Goal: Complete application form

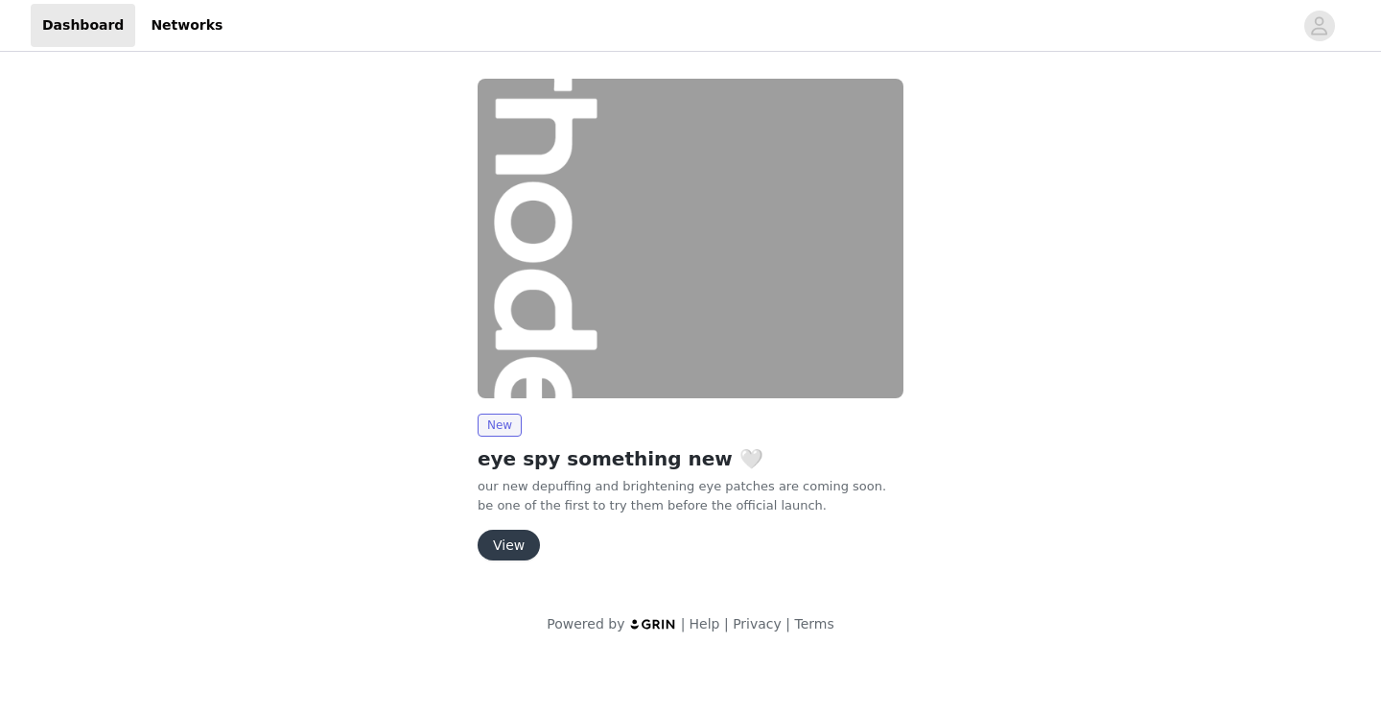
click at [513, 539] on button "View" at bounding box center [509, 544] width 62 height 31
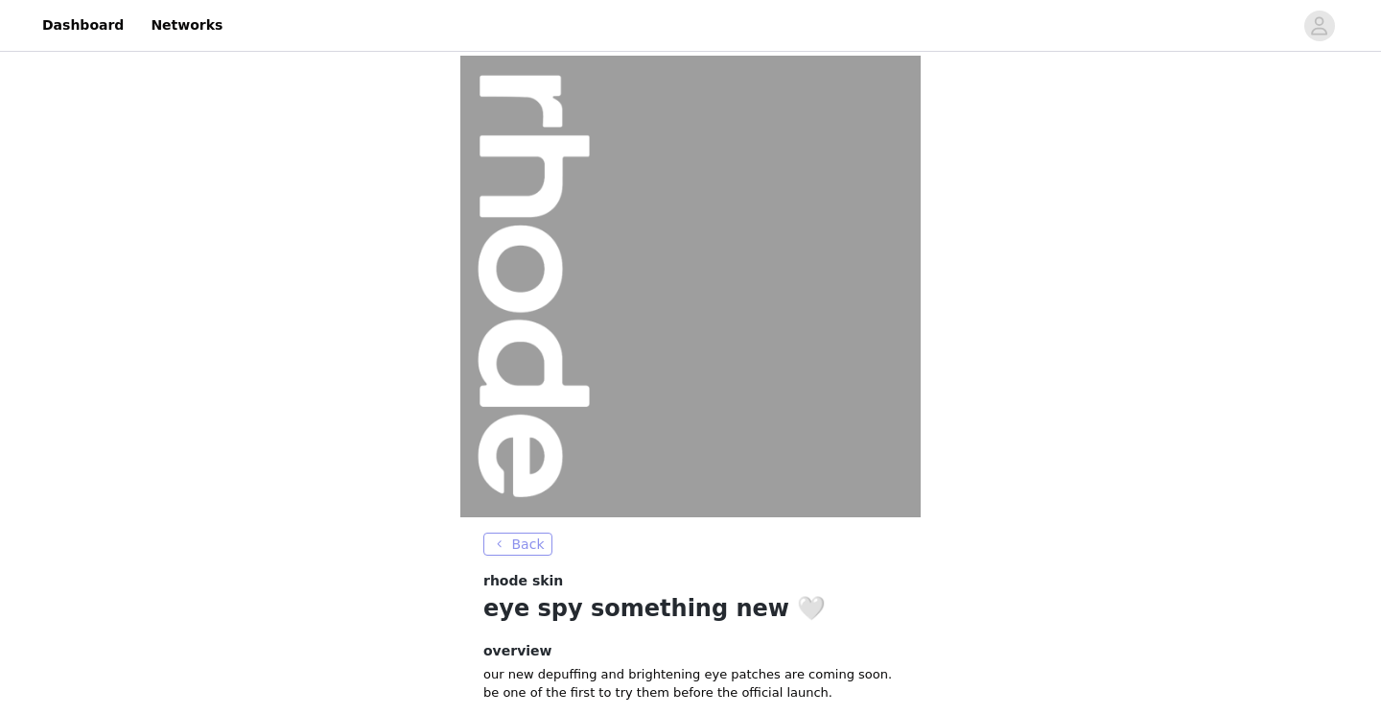
scroll to position [176, 0]
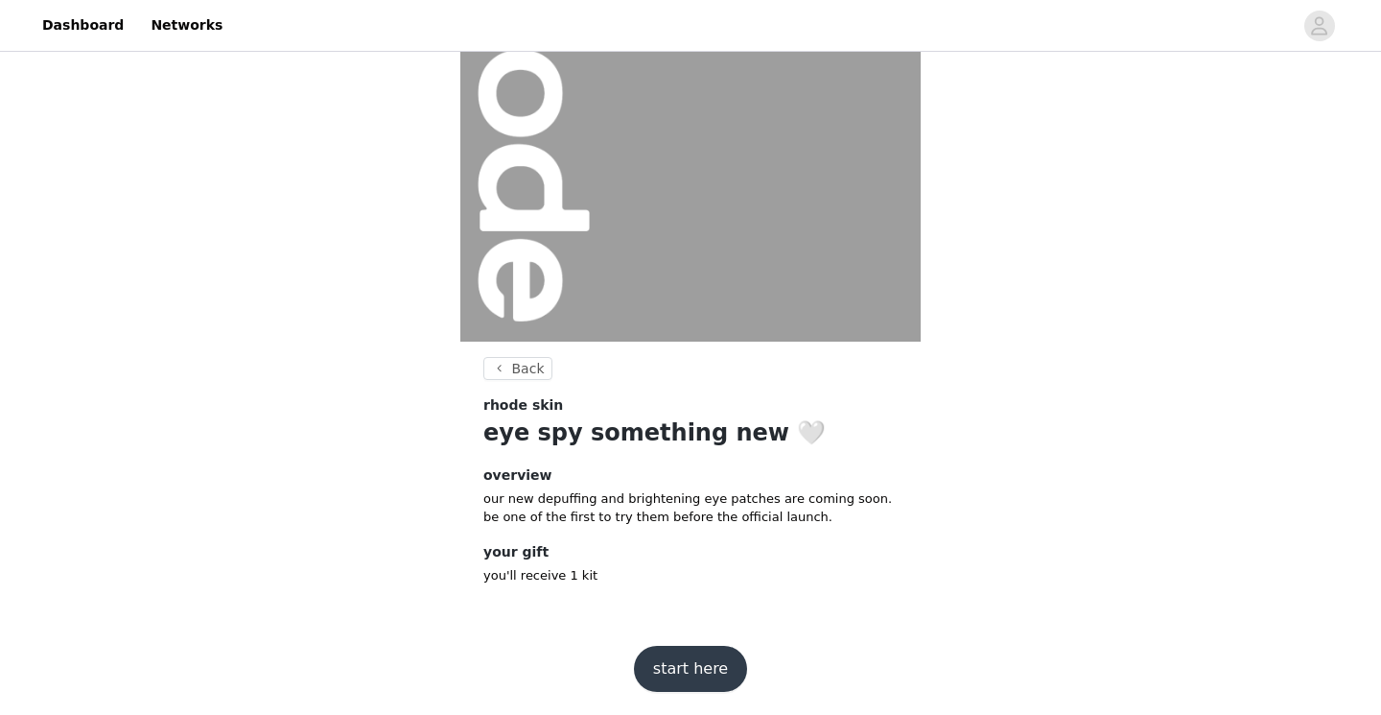
click at [663, 679] on button "start here" at bounding box center [690, 668] width 113 height 46
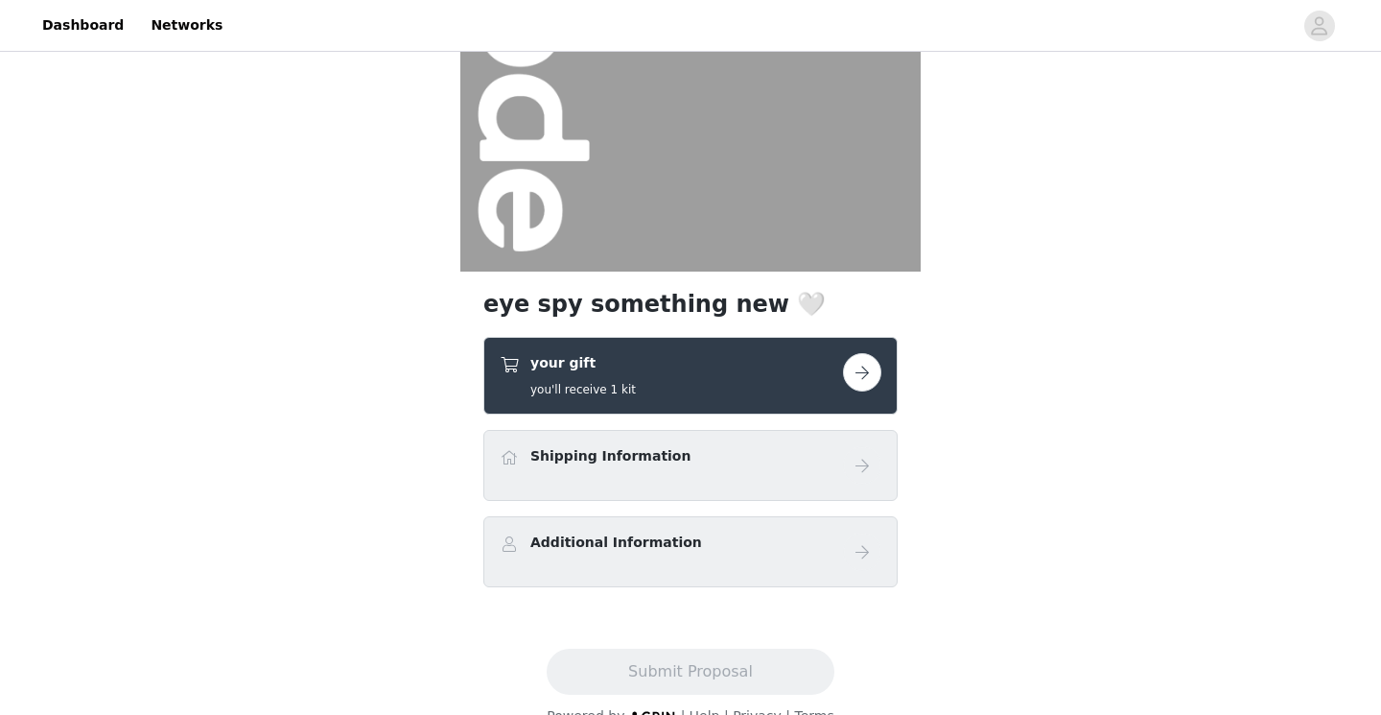
scroll to position [280, 0]
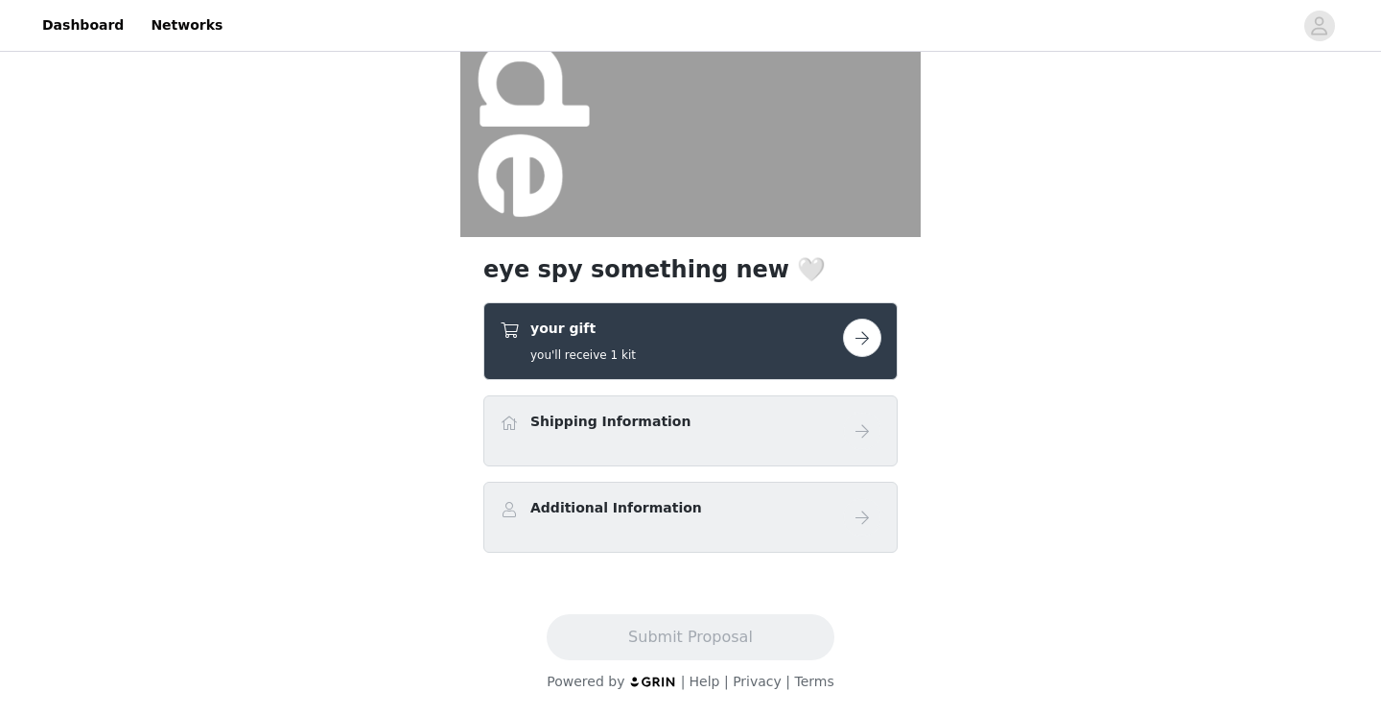
click at [702, 450] on div "Shipping Information" at bounding box center [690, 430] width 414 height 71
click at [868, 345] on button "button" at bounding box center [862, 337] width 38 height 38
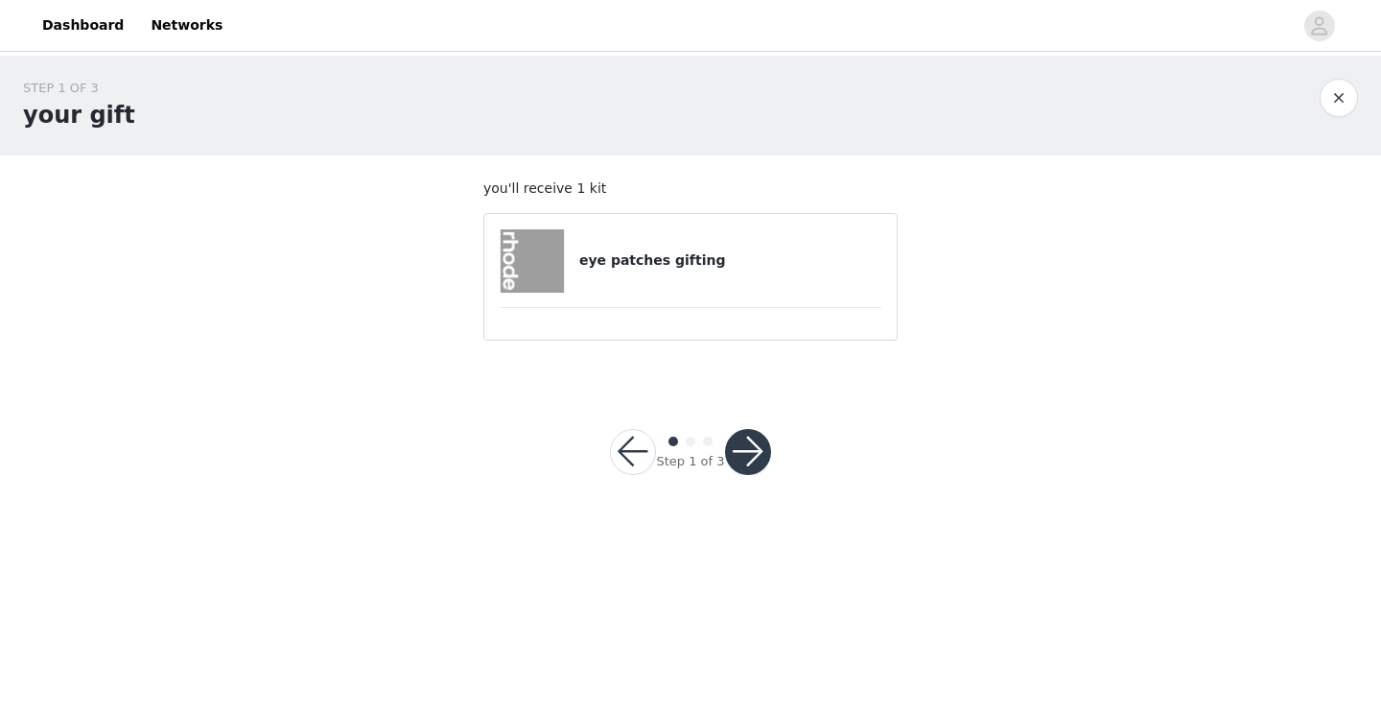
click at [754, 456] on button "button" at bounding box center [748, 452] width 46 height 46
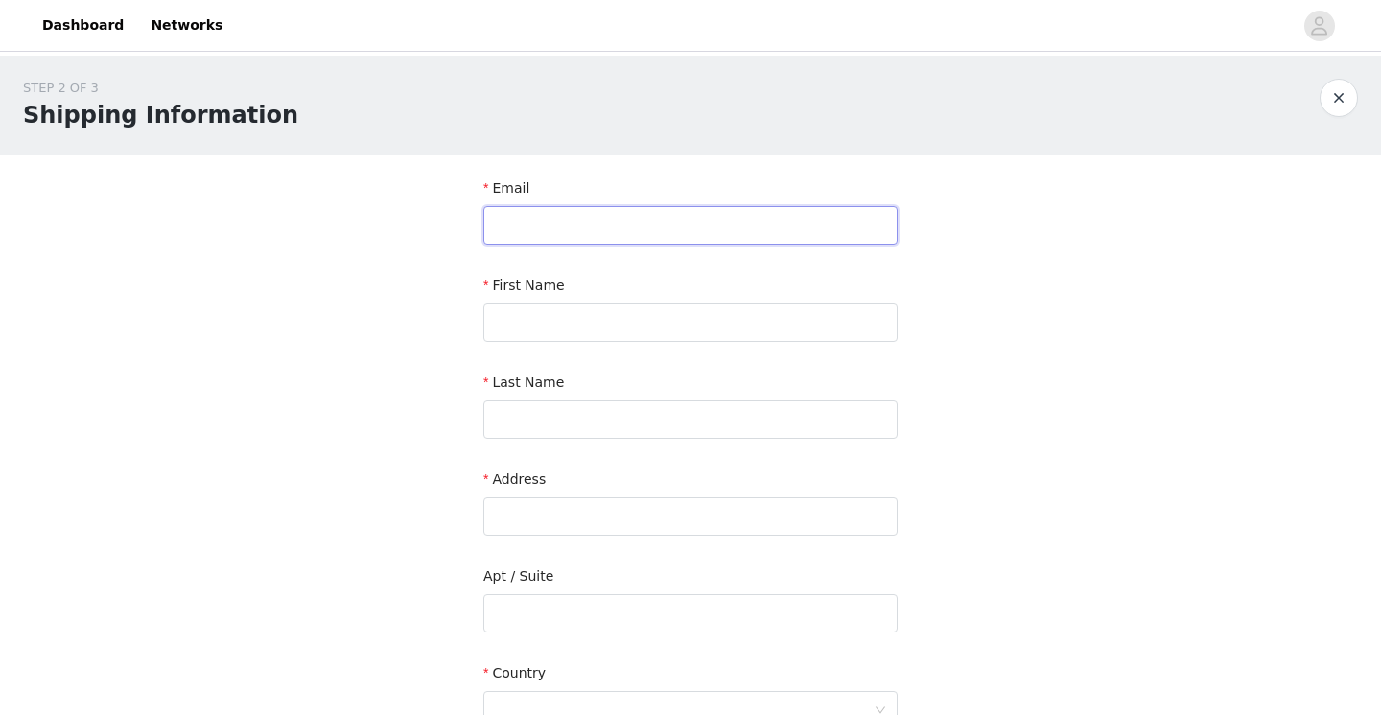
click at [696, 237] on input "text" at bounding box center [690, 225] width 414 height 38
type input "[EMAIL_ADDRESS][DOMAIN_NAME]"
type input "Ilekkiya"
type input "[PERSON_NAME]"
type input "[GEOGRAPHIC_DATA]"
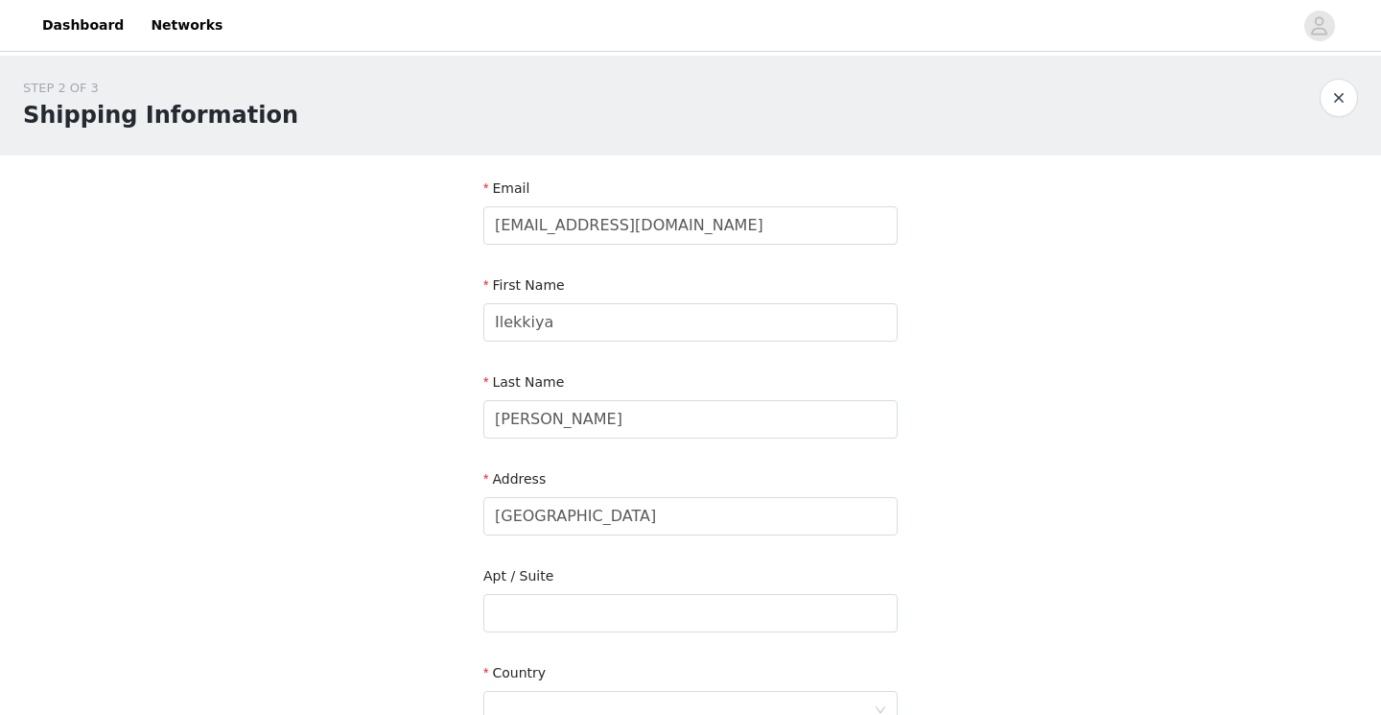
type input "Ajax"
type input "L1T 4R2"
type input "4167680016"
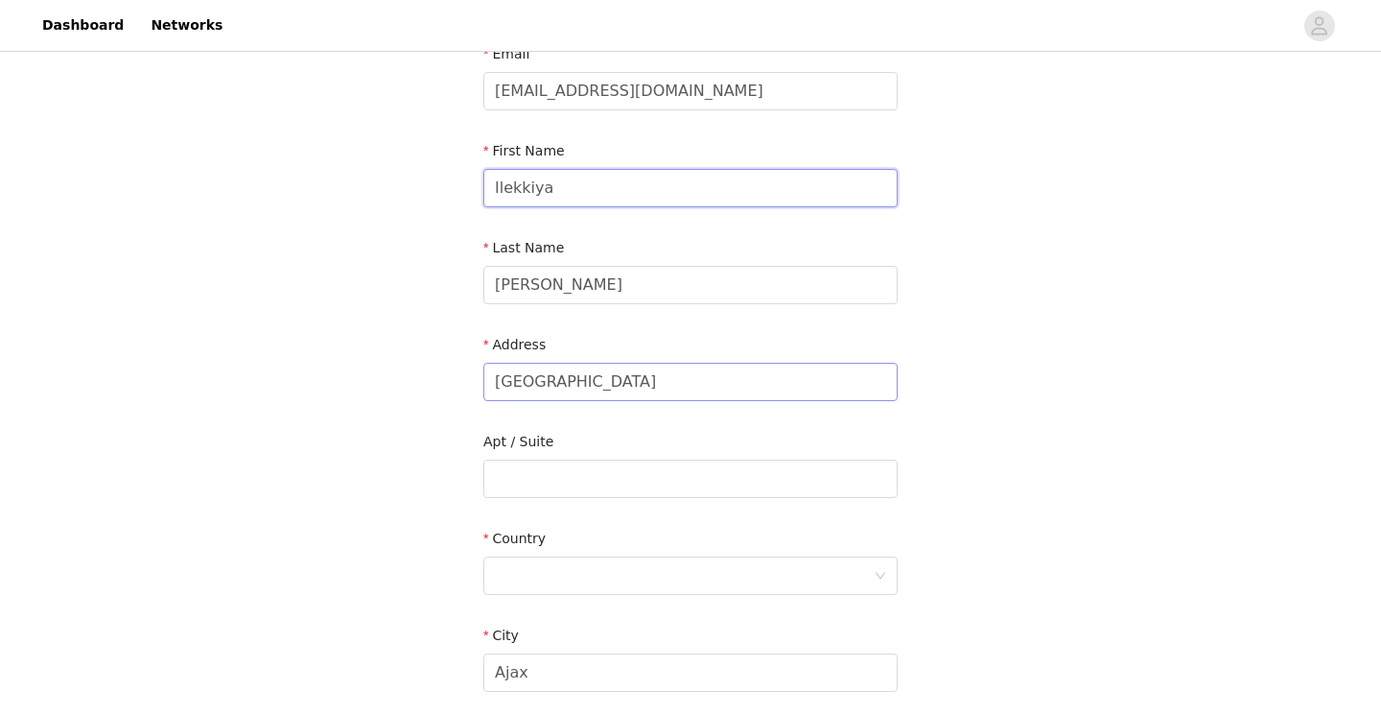
scroll to position [161, 0]
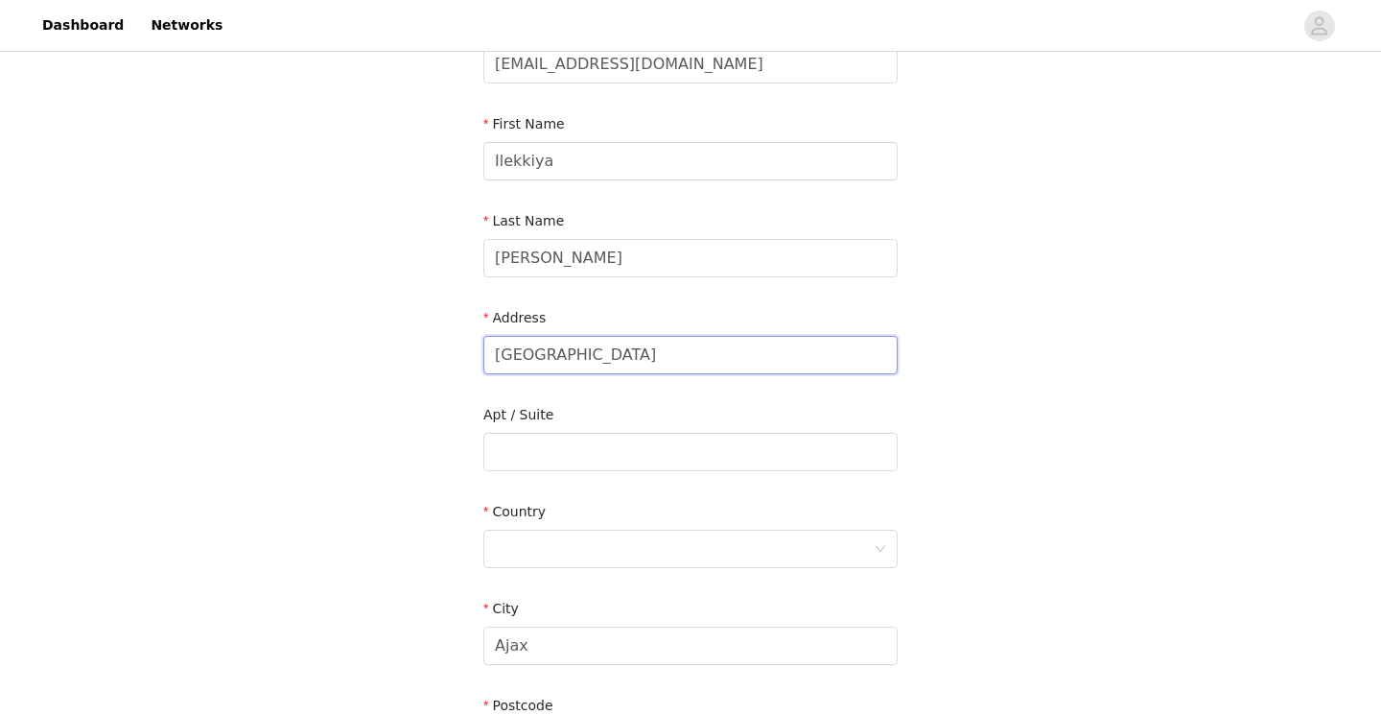
click at [692, 359] on input "[GEOGRAPHIC_DATA]" at bounding box center [690, 355] width 414 height 38
type input "[GEOGRAPHIC_DATA]"
click at [518, 453] on input "text" at bounding box center [690, 452] width 414 height 38
click at [511, 539] on div at bounding box center [684, 548] width 379 height 36
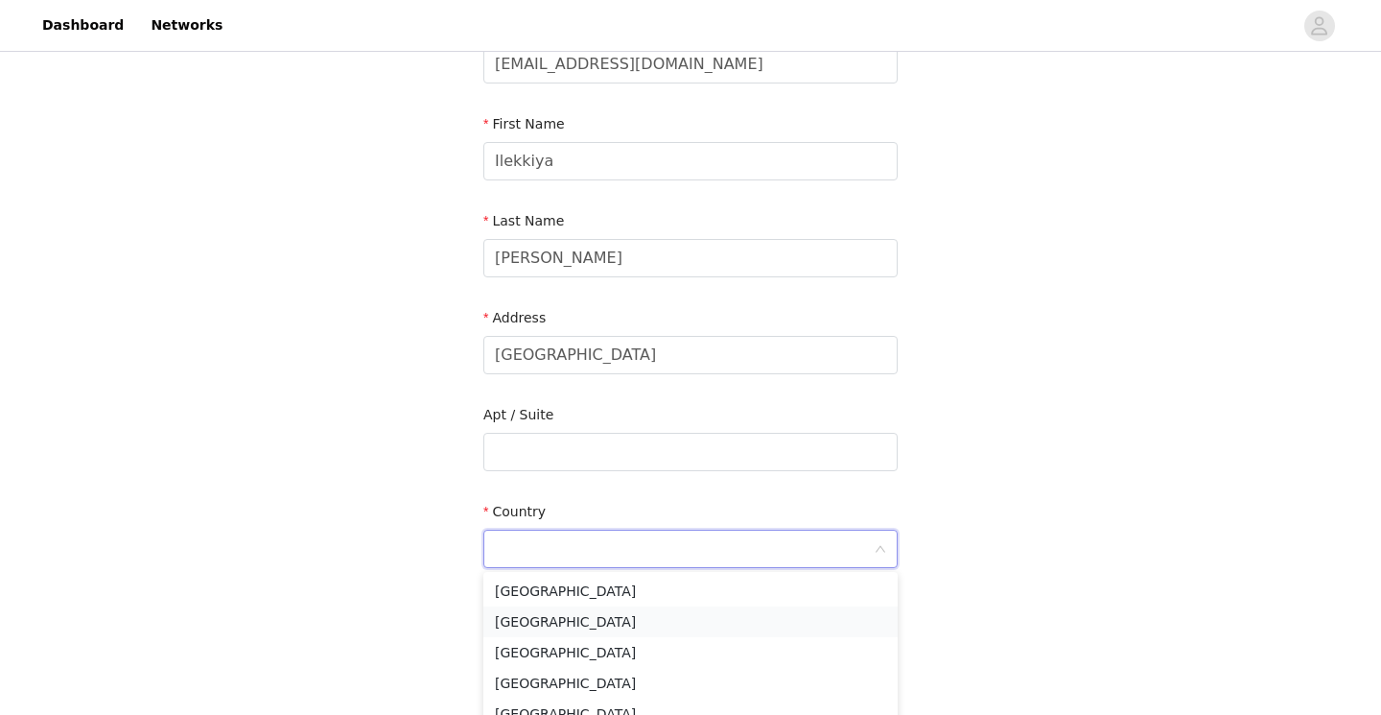
click at [529, 622] on li "[GEOGRAPHIC_DATA]" at bounding box center [690, 621] width 414 height 31
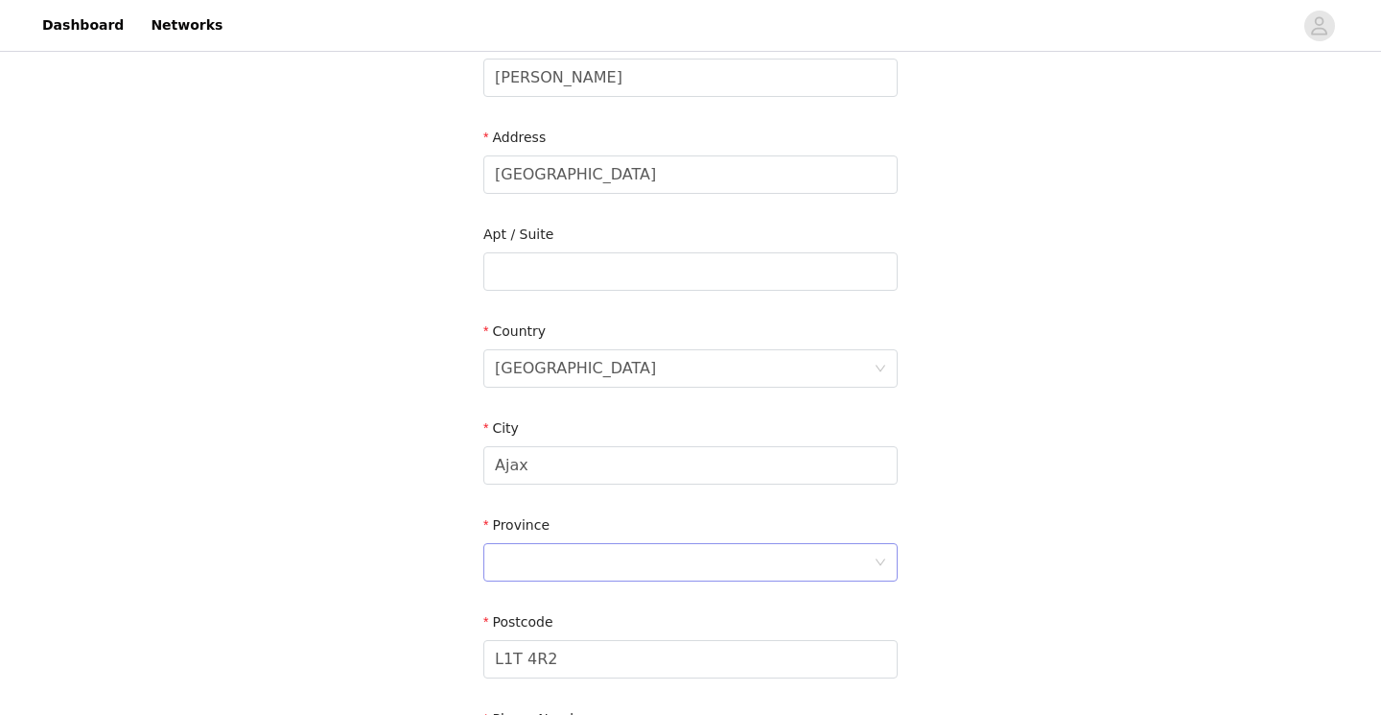
scroll to position [351, 0]
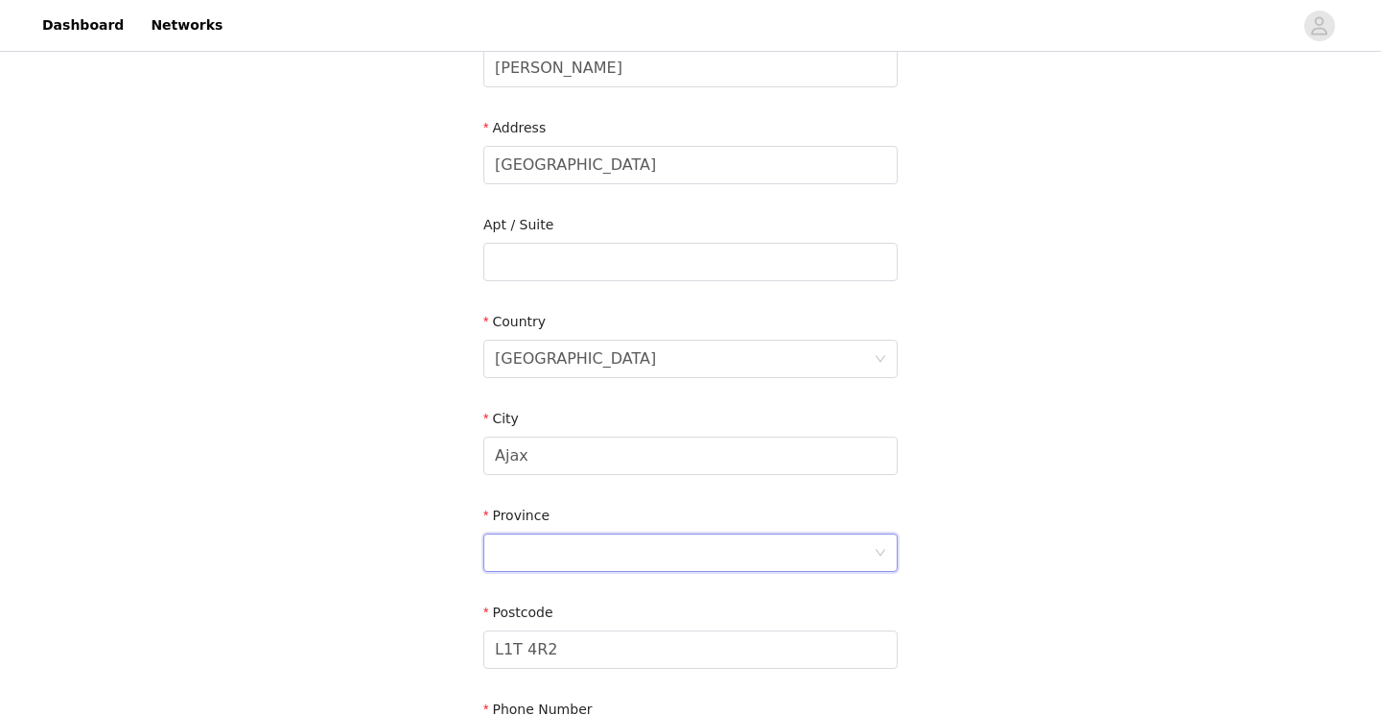
click at [559, 543] on div at bounding box center [684, 552] width 379 height 36
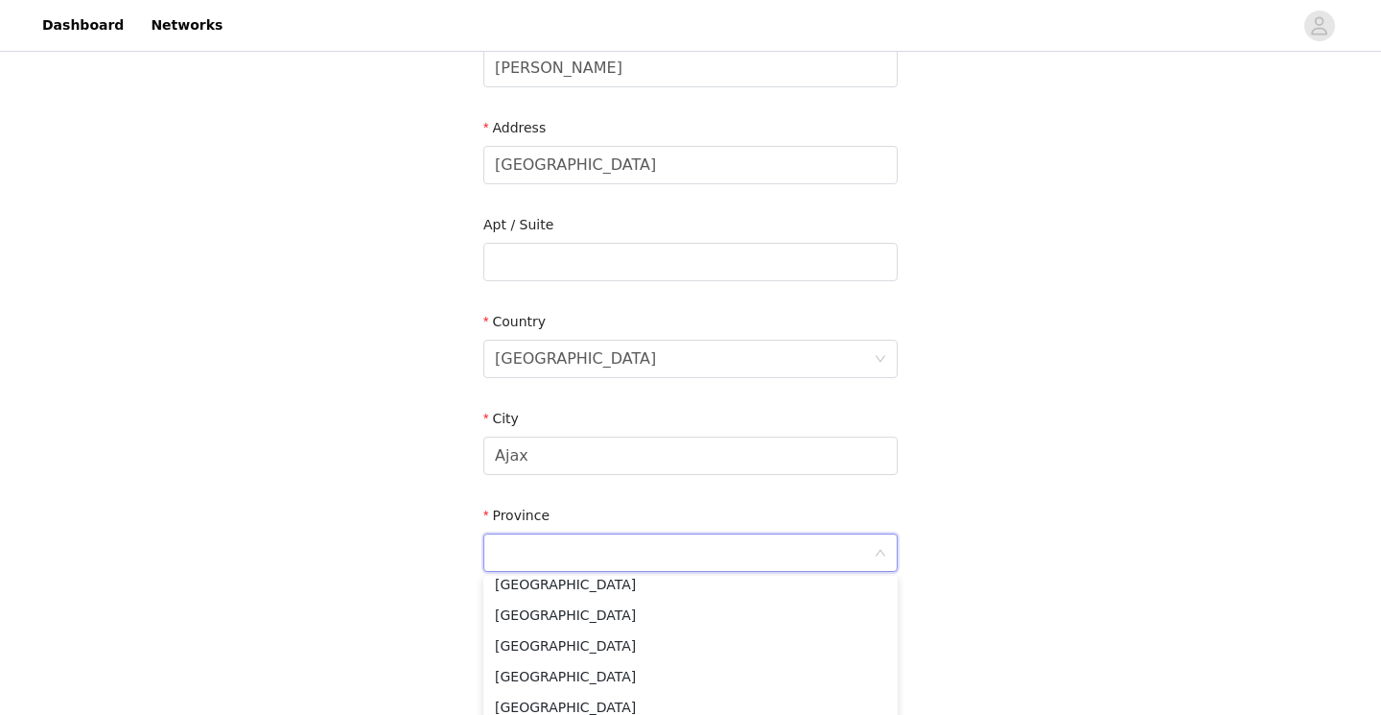
scroll to position [167, 0]
click at [536, 668] on li "[GEOGRAPHIC_DATA]" at bounding box center [690, 673] width 414 height 31
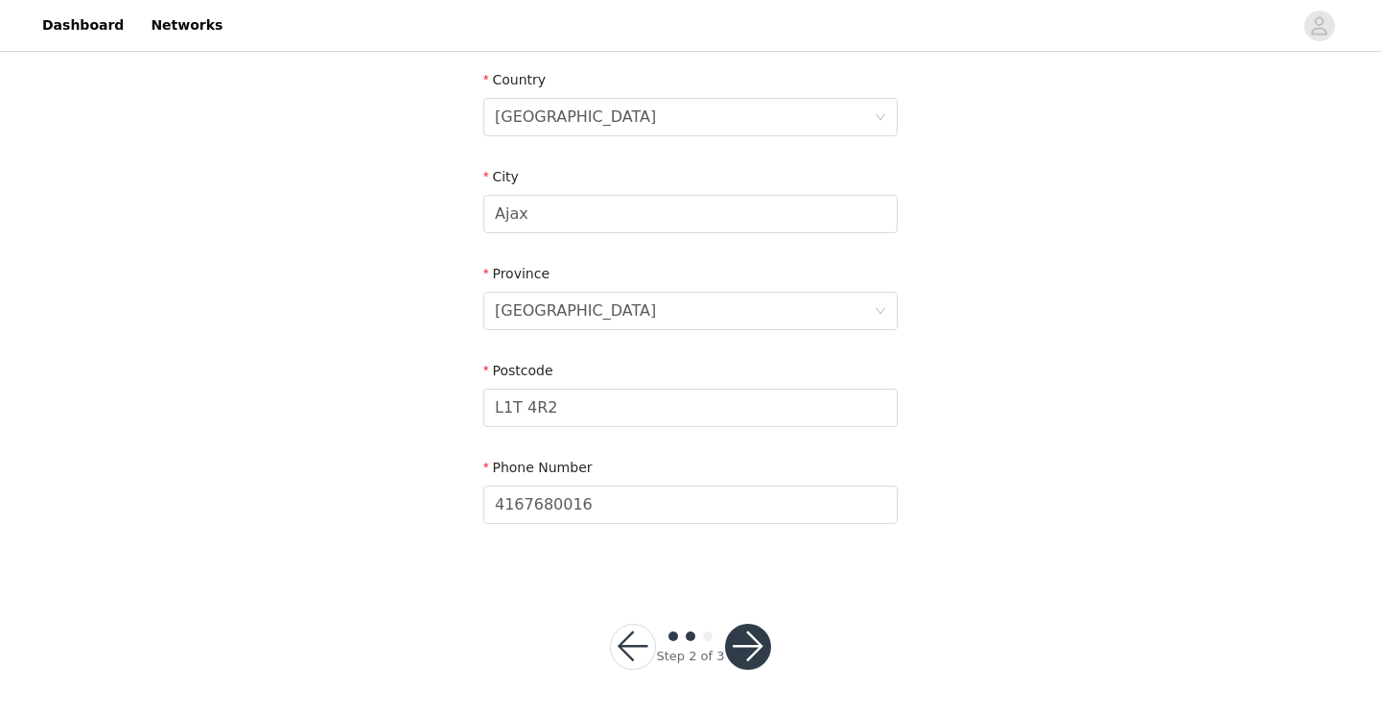
scroll to position [593, 0]
click at [750, 634] on button "button" at bounding box center [748, 646] width 46 height 46
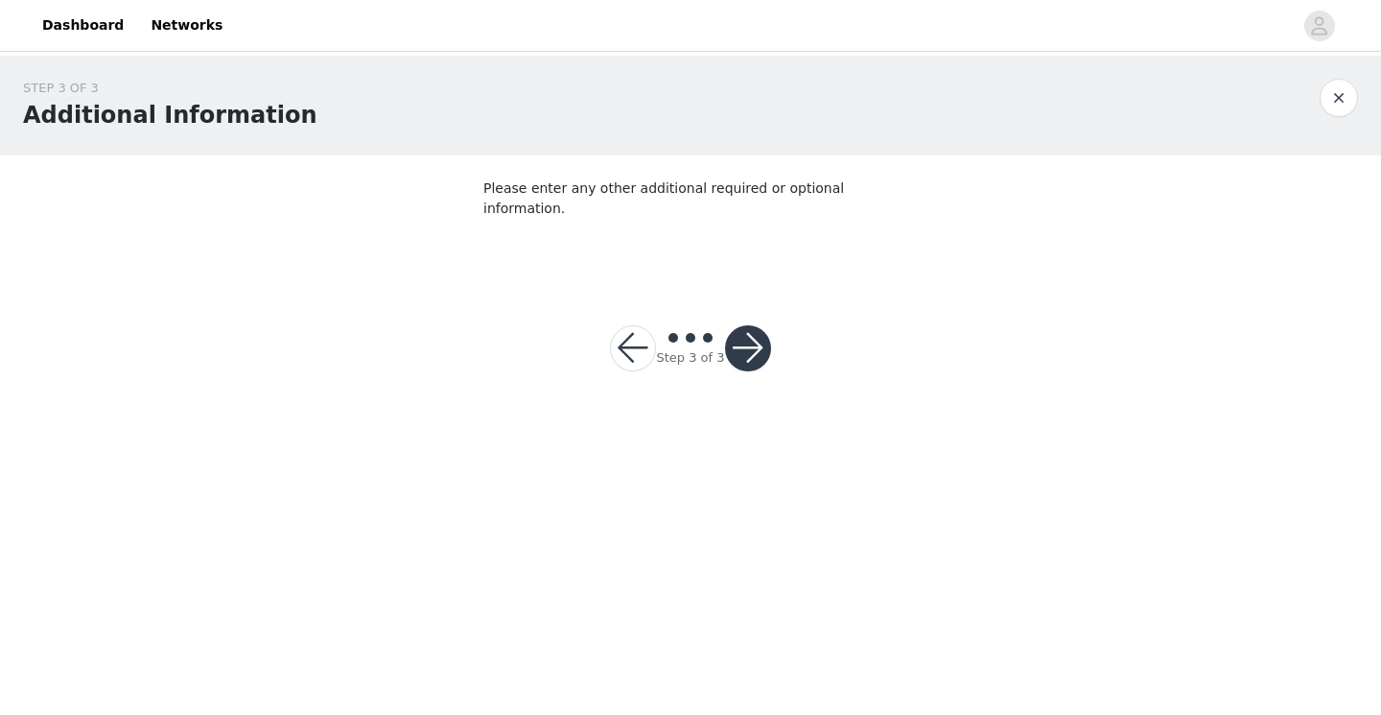
click at [748, 325] on button "button" at bounding box center [748, 348] width 46 height 46
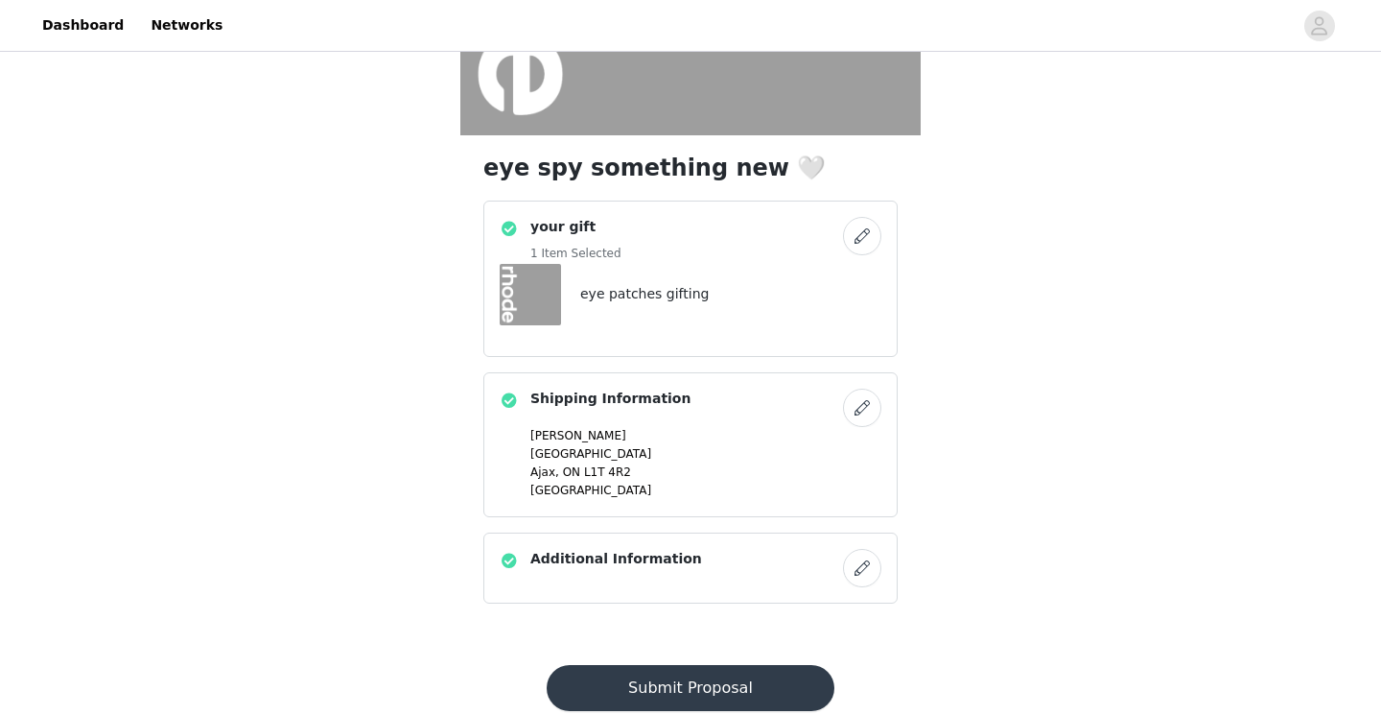
scroll to position [432, 0]
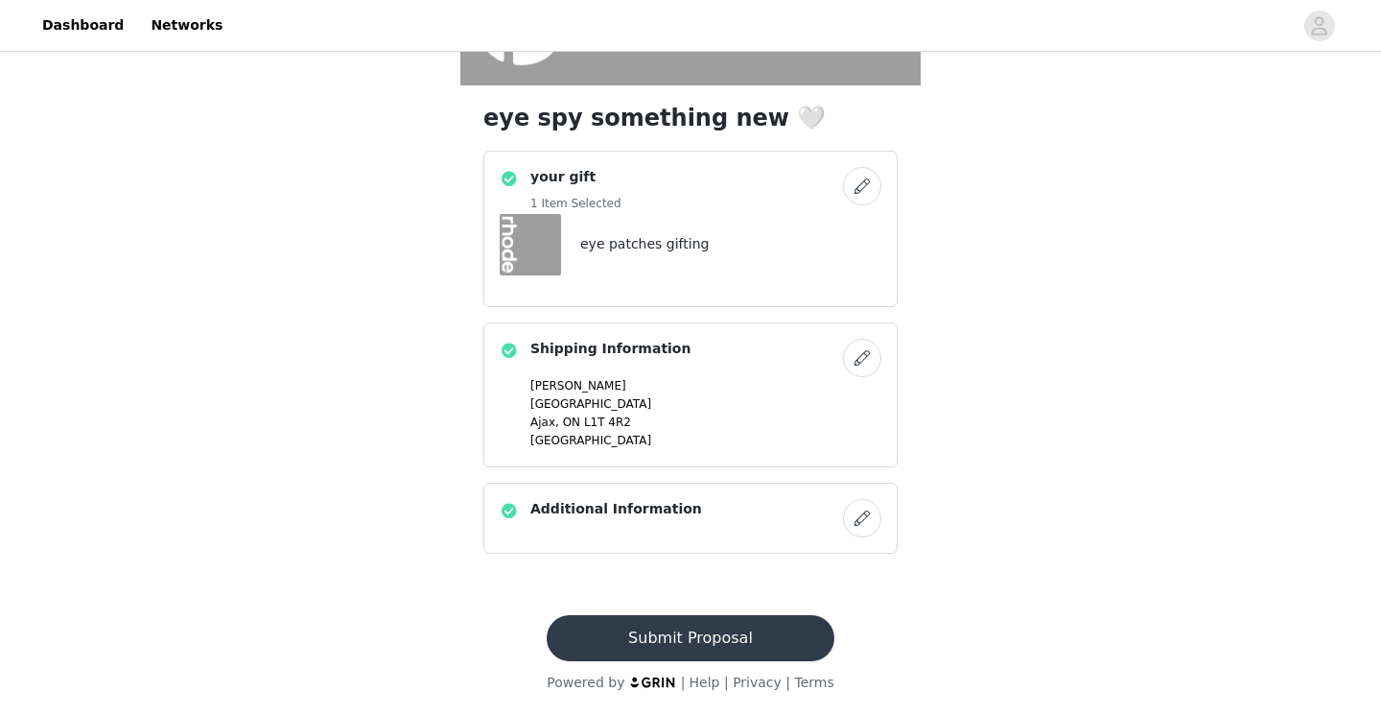
click at [659, 630] on button "Submit Proposal" at bounding box center [690, 638] width 287 height 46
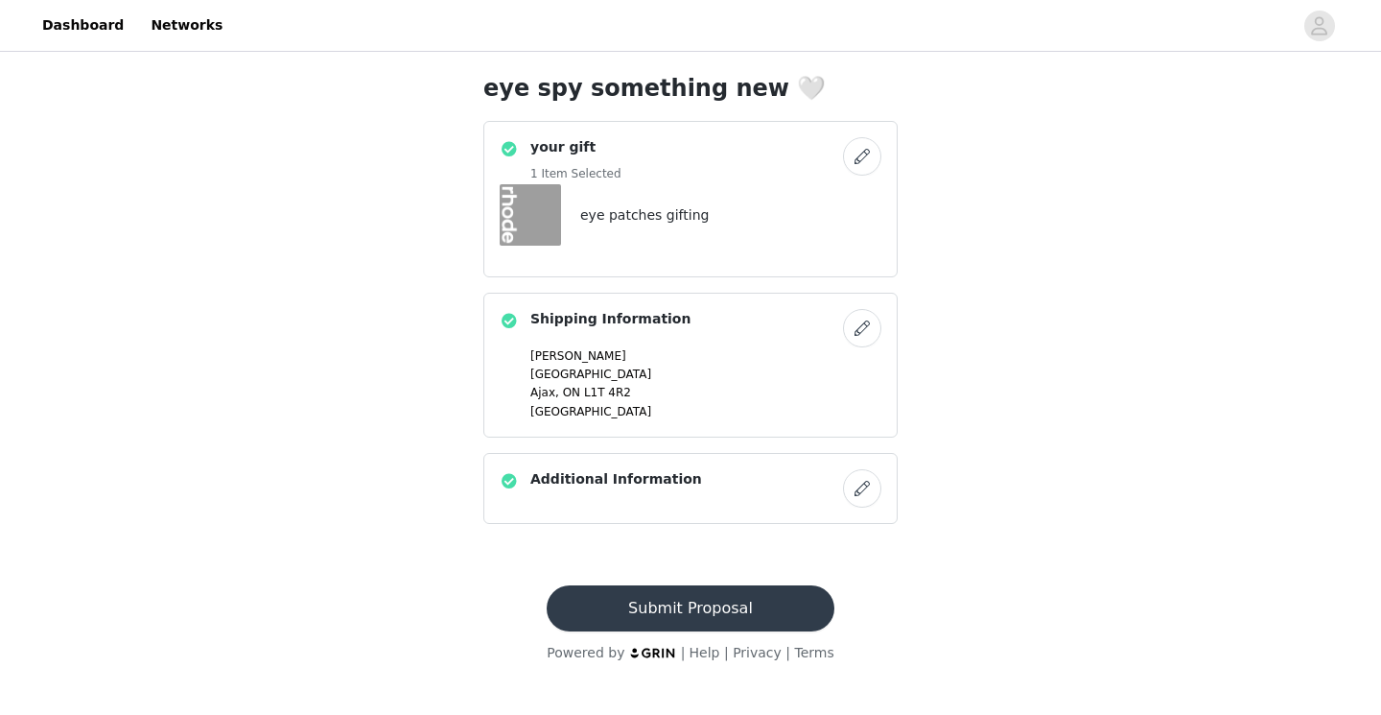
scroll to position [0, 0]
